Goal: Task Accomplishment & Management: Use online tool/utility

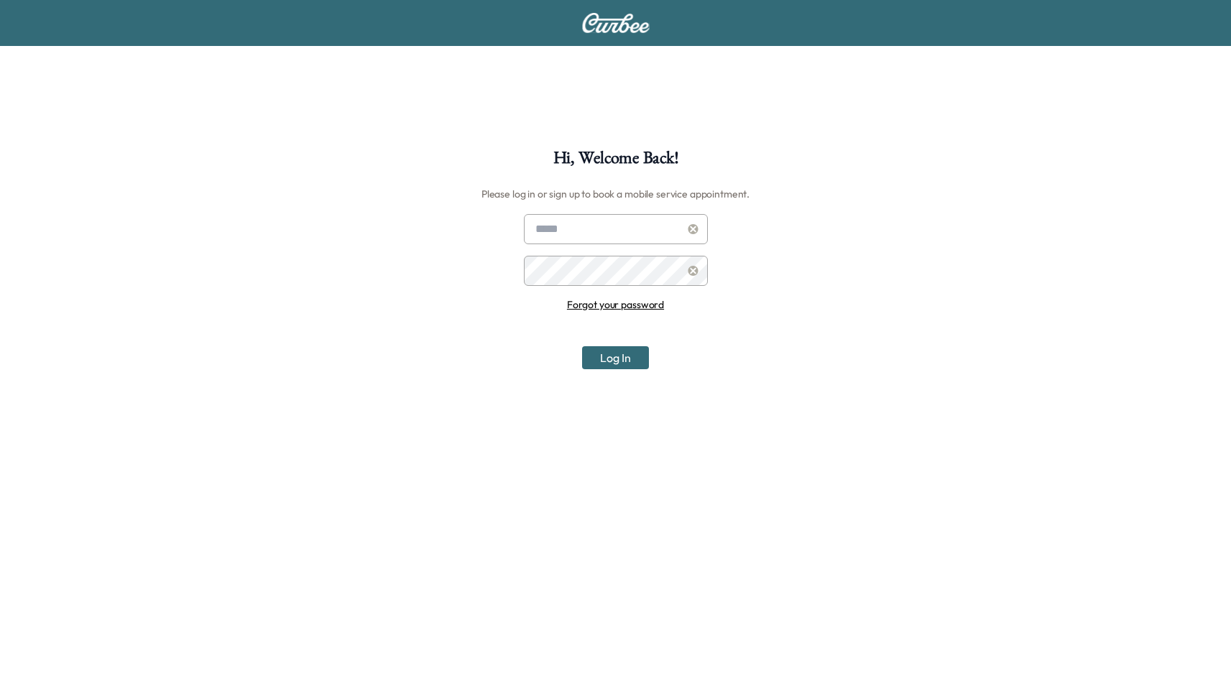
type input "**********"
click at [618, 349] on button "Log In" at bounding box center [615, 357] width 67 height 23
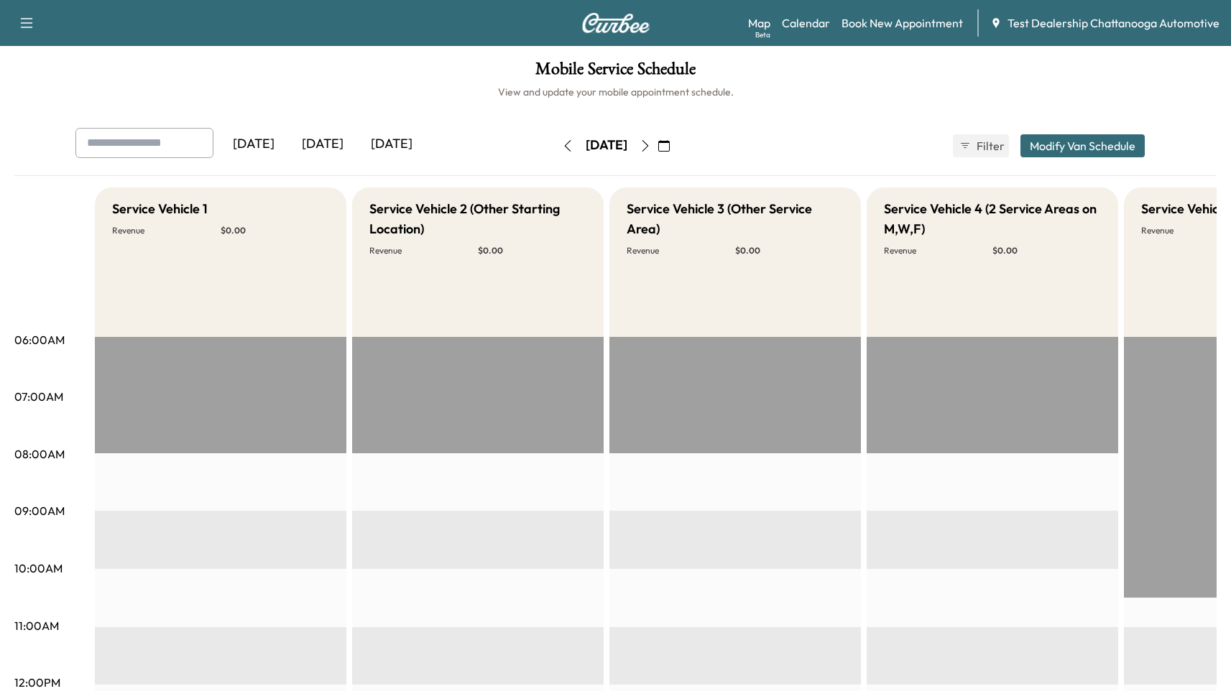
click at [26, 22] on icon "button" at bounding box center [27, 23] width 12 height 10
